Goal: Task Accomplishment & Management: Manage account settings

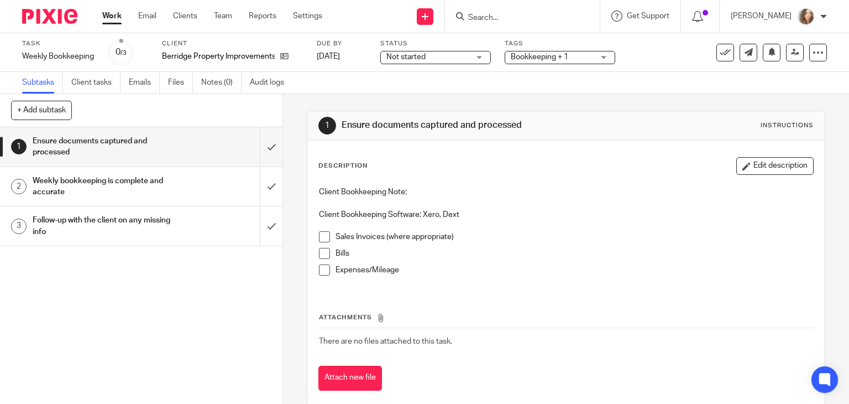
click at [321, 237] on span at bounding box center [324, 236] width 11 height 11
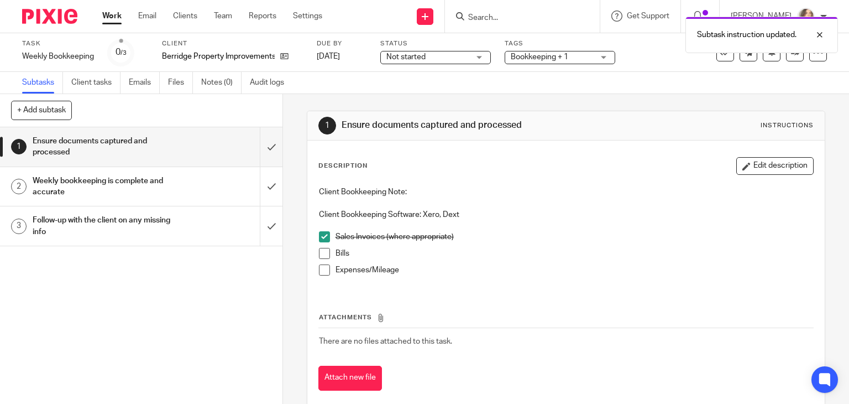
click at [321, 253] on span at bounding box center [324, 253] width 11 height 11
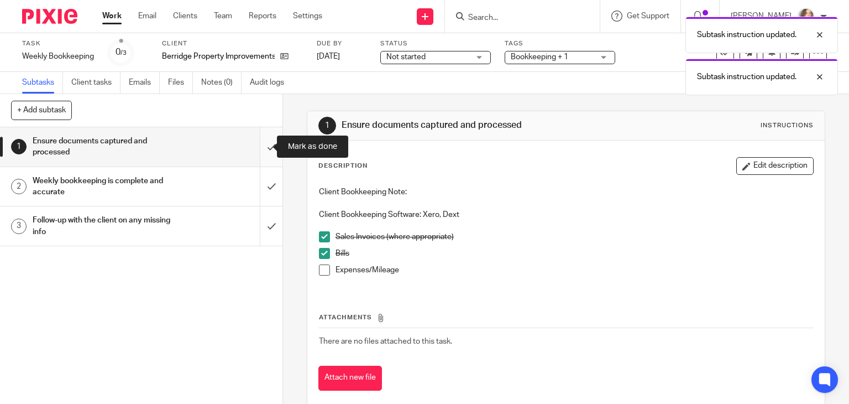
click at [264, 148] on input "submit" at bounding box center [141, 146] width 282 height 39
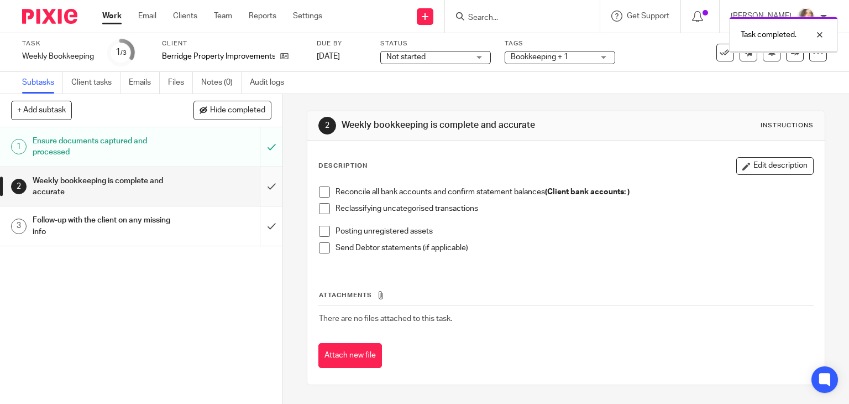
click at [263, 189] on input "submit" at bounding box center [141, 186] width 282 height 39
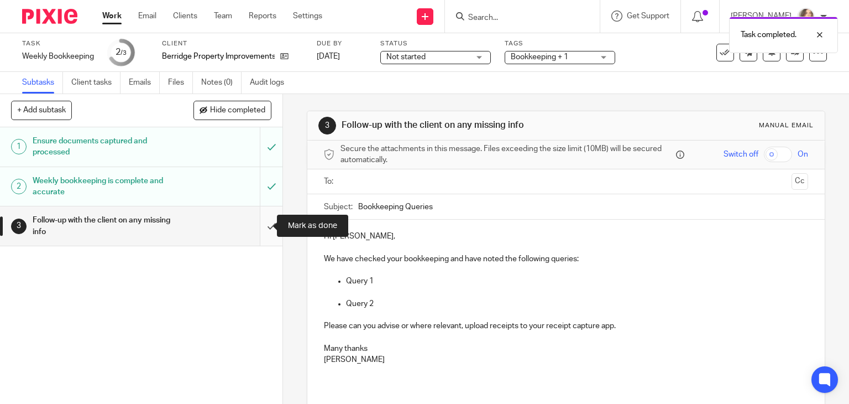
click at [258, 227] on input "submit" at bounding box center [141, 225] width 282 height 39
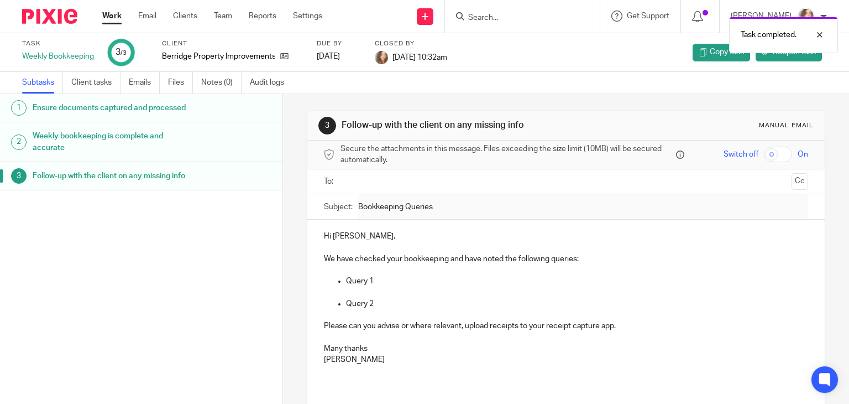
click at [113, 16] on link "Work" at bounding box center [111, 16] width 19 height 11
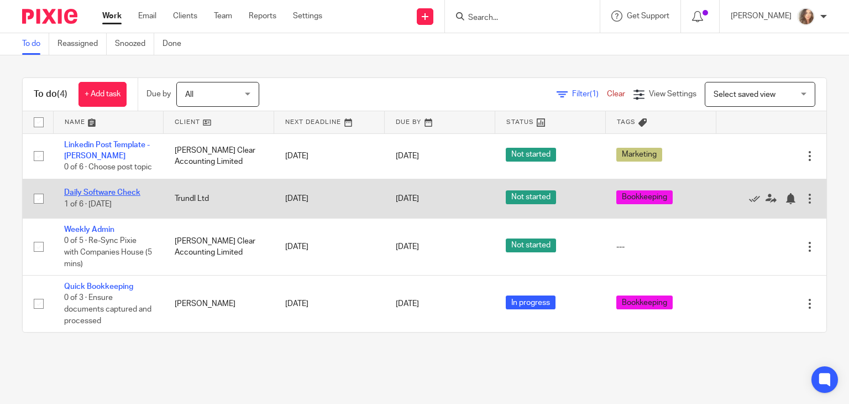
click at [101, 196] on link "Daily Software Check" at bounding box center [102, 193] width 76 height 8
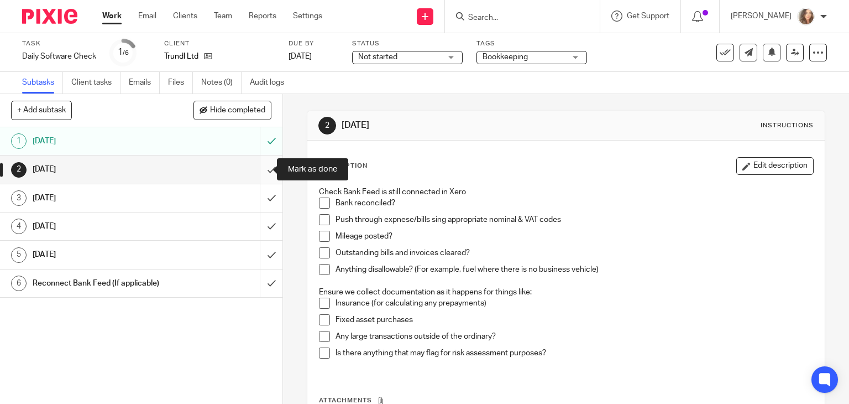
click at [258, 171] on input "submit" at bounding box center [141, 169] width 282 height 28
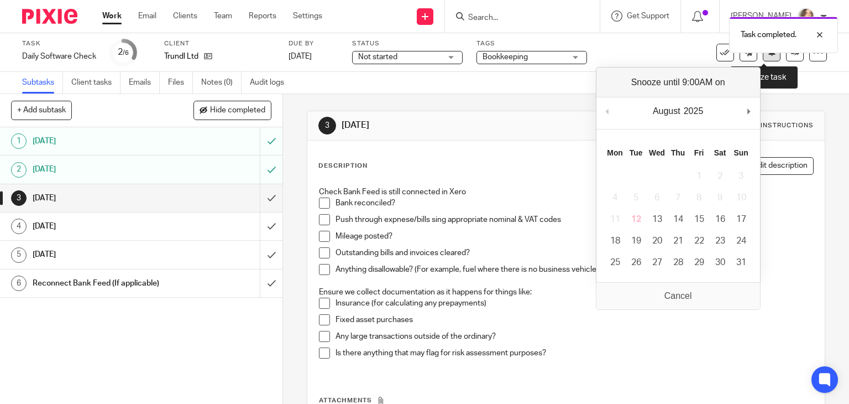
click at [763, 56] on button at bounding box center [772, 53] width 18 height 18
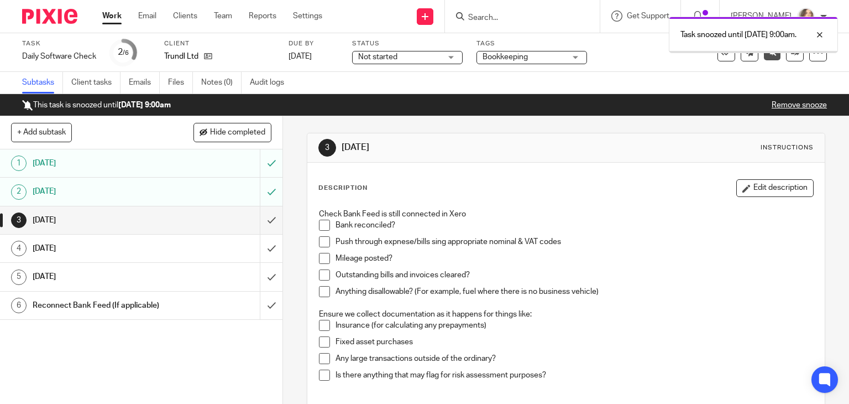
click at [114, 20] on link "Work" at bounding box center [111, 16] width 19 height 11
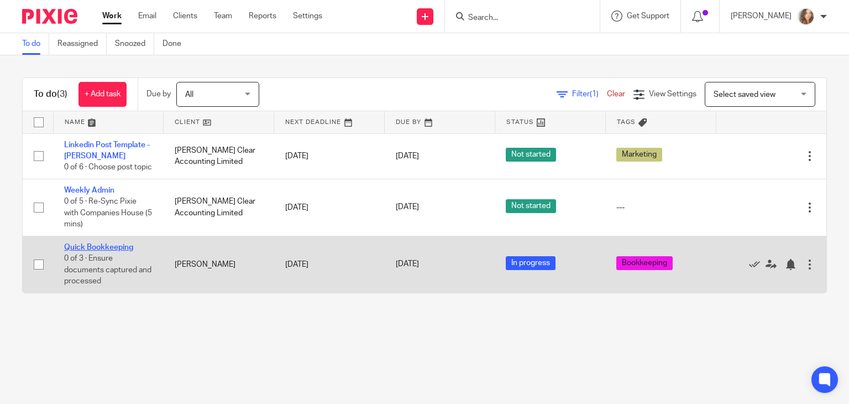
click at [101, 251] on link "Quick Bookkeeping" at bounding box center [98, 247] width 69 height 8
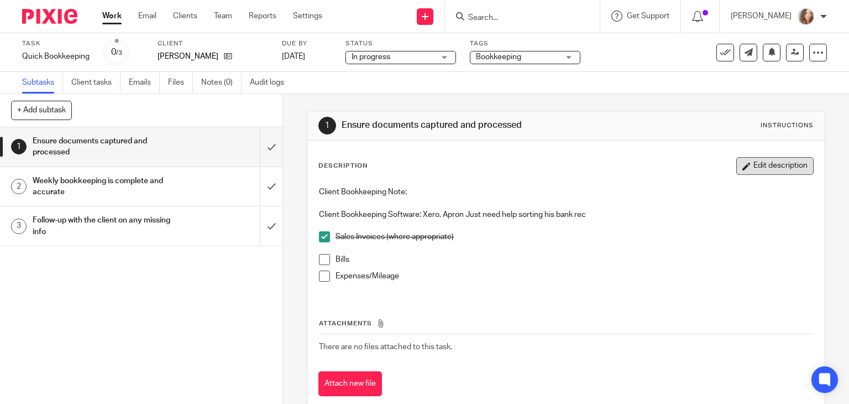
click at [746, 168] on button "Edit description" at bounding box center [774, 166] width 77 height 18
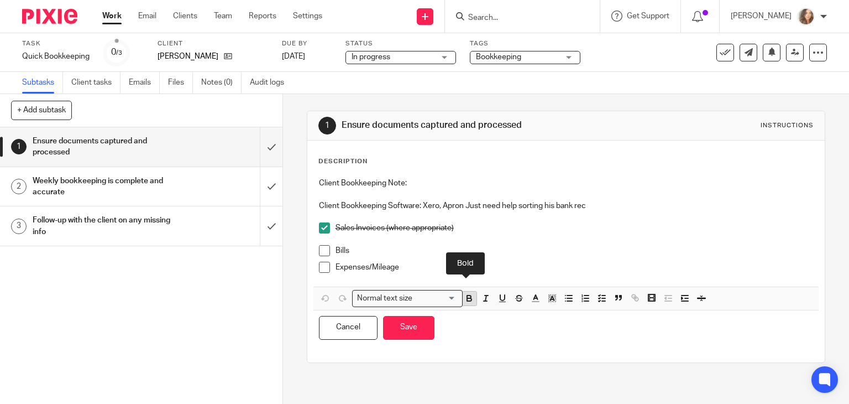
click at [467, 300] on icon "button" at bounding box center [469, 299] width 4 height 3
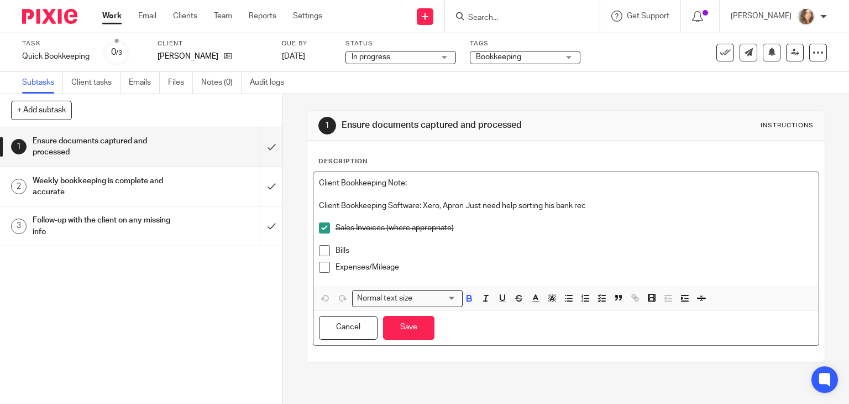
click at [604, 208] on p "Client Bookkeeping Software: Xero, Apron Just need help sorting his bank rec" at bounding box center [566, 205] width 495 height 11
click at [467, 299] on icon "button" at bounding box center [469, 298] width 10 height 10
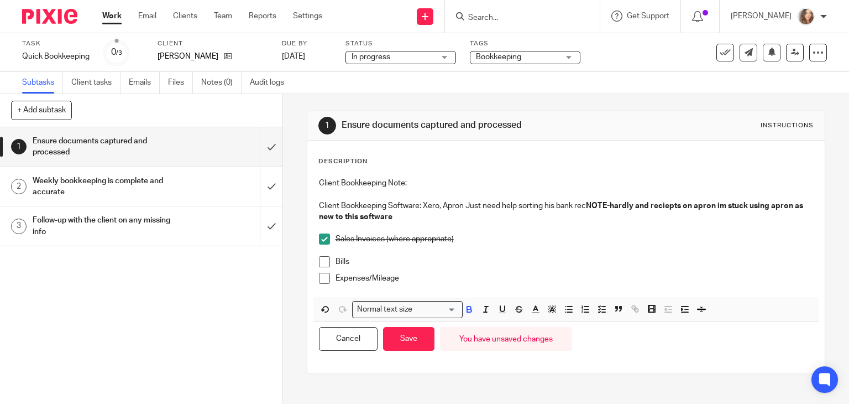
click at [434, 56] on span "In progress" at bounding box center [393, 57] width 83 height 12
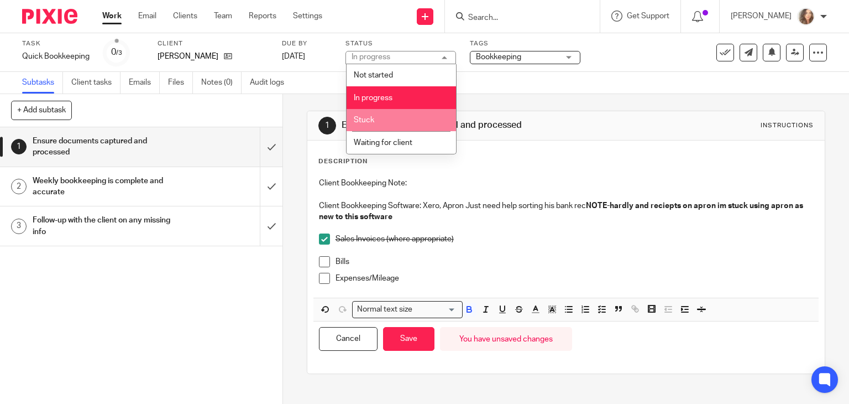
click at [398, 119] on li "Stuck" at bounding box center [401, 120] width 109 height 23
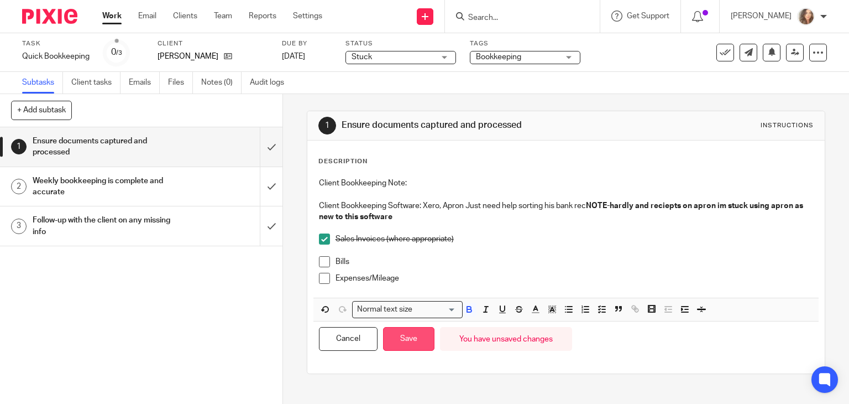
click at [410, 339] on button "Save" at bounding box center [408, 339] width 51 height 24
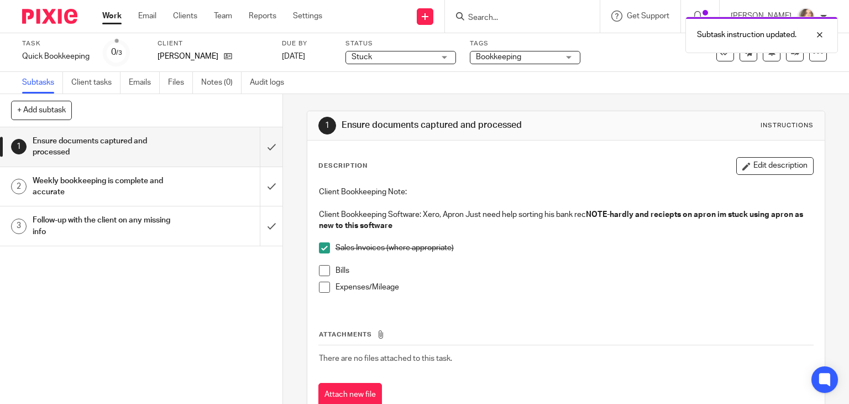
click at [112, 18] on link "Work" at bounding box center [111, 16] width 19 height 11
